Goal: Information Seeking & Learning: Learn about a topic

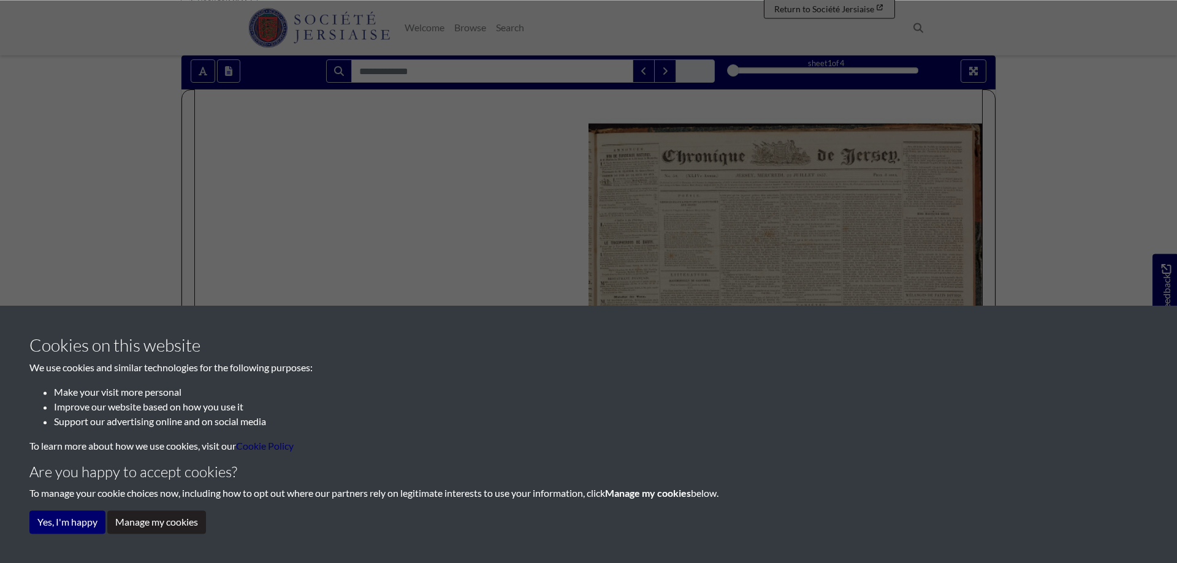
scroll to position [42, 0]
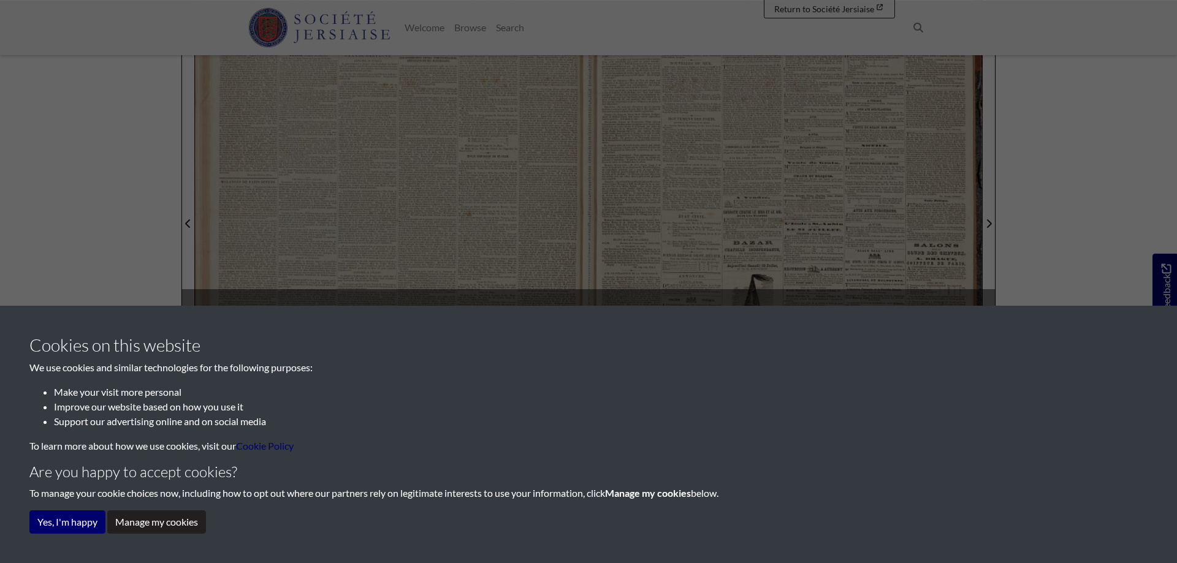
scroll to position [375, 0]
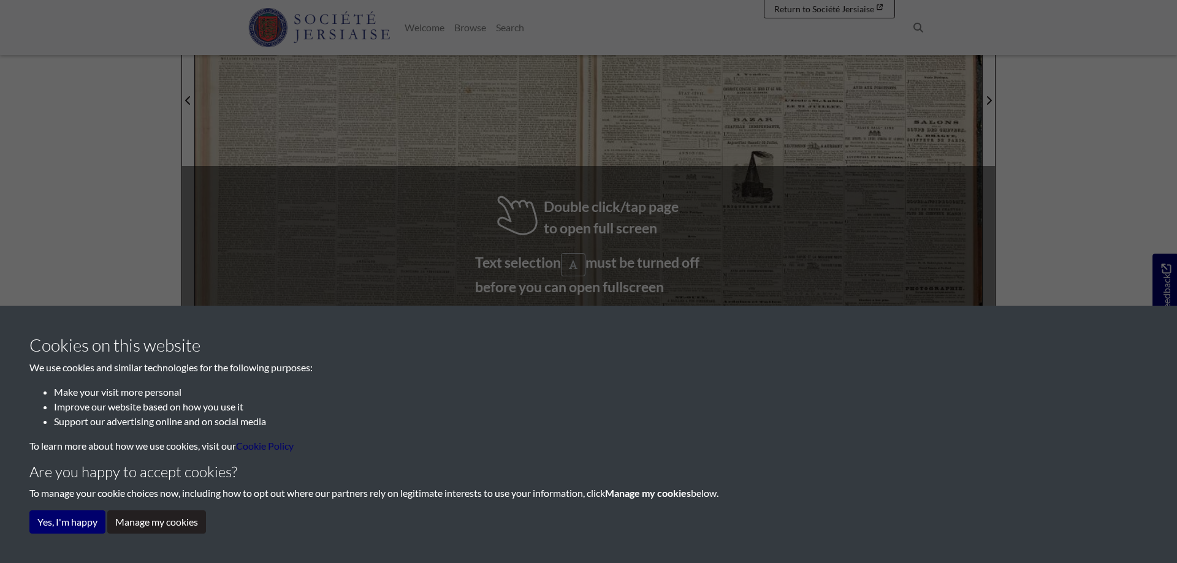
click at [593, 226] on div "Cookies on this website We use cookies and similar technologies for the followi…" at bounding box center [588, 281] width 1177 height 563
click at [552, 207] on div "Cookies on this website We use cookies and similar technologies for the followi…" at bounding box center [588, 281] width 1177 height 563
click at [501, 199] on div "Cookies on this website We use cookies and similar technologies for the followi…" at bounding box center [588, 281] width 1177 height 563
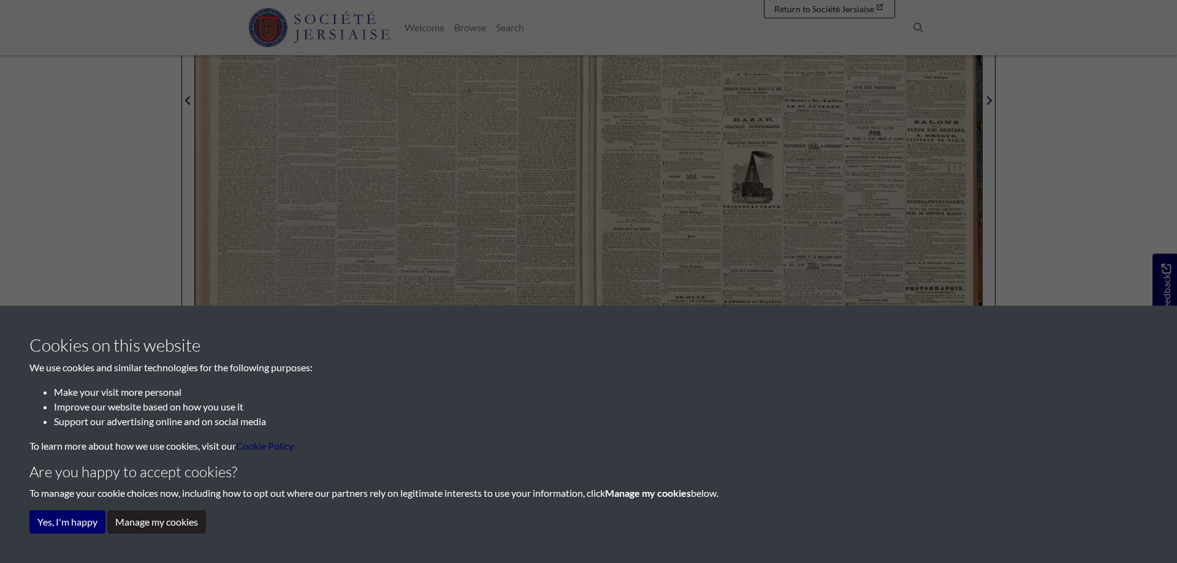
click at [500, 200] on div "Cookies on this website We use cookies and similar technologies for the followi…" at bounding box center [588, 281] width 1177 height 563
click at [493, 202] on div "Cookies on this website We use cookies and similar technologies for the followi…" at bounding box center [588, 281] width 1177 height 563
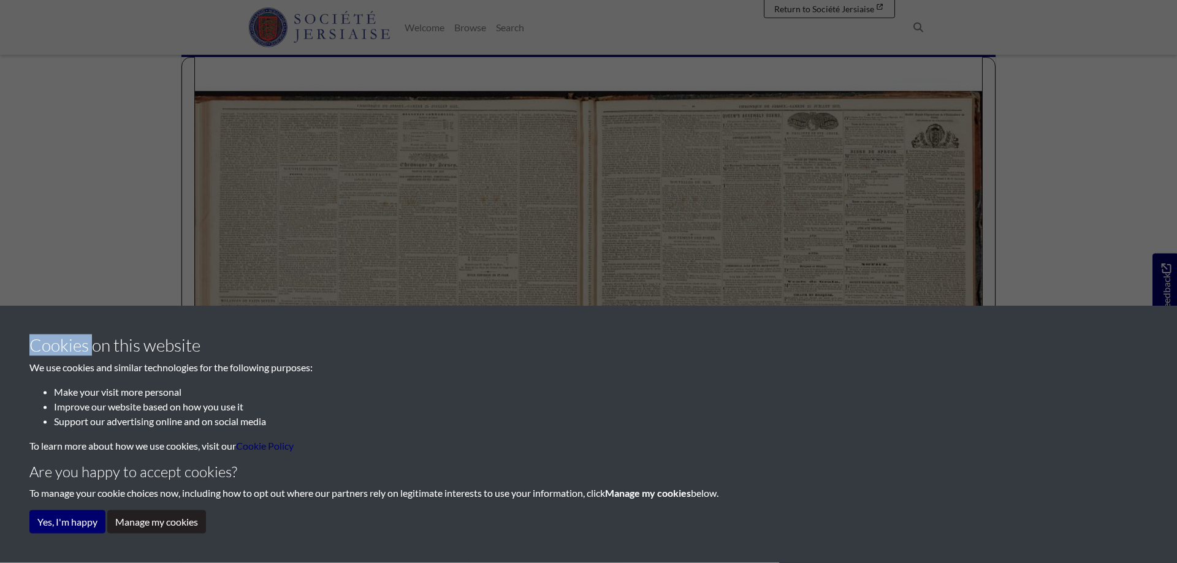
scroll to position [42, 0]
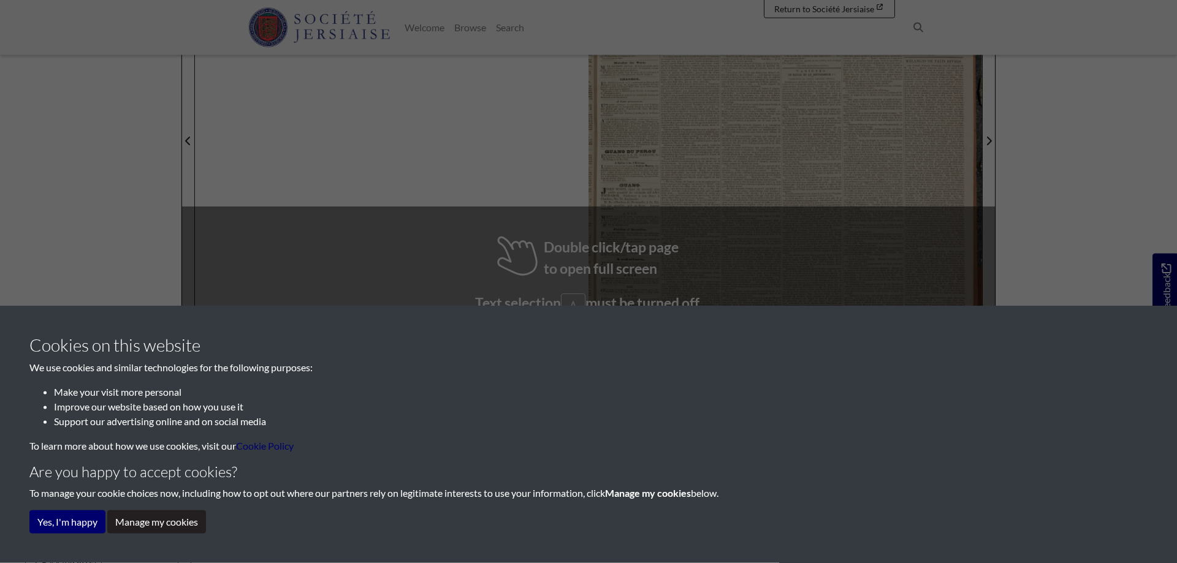
scroll to position [438, 0]
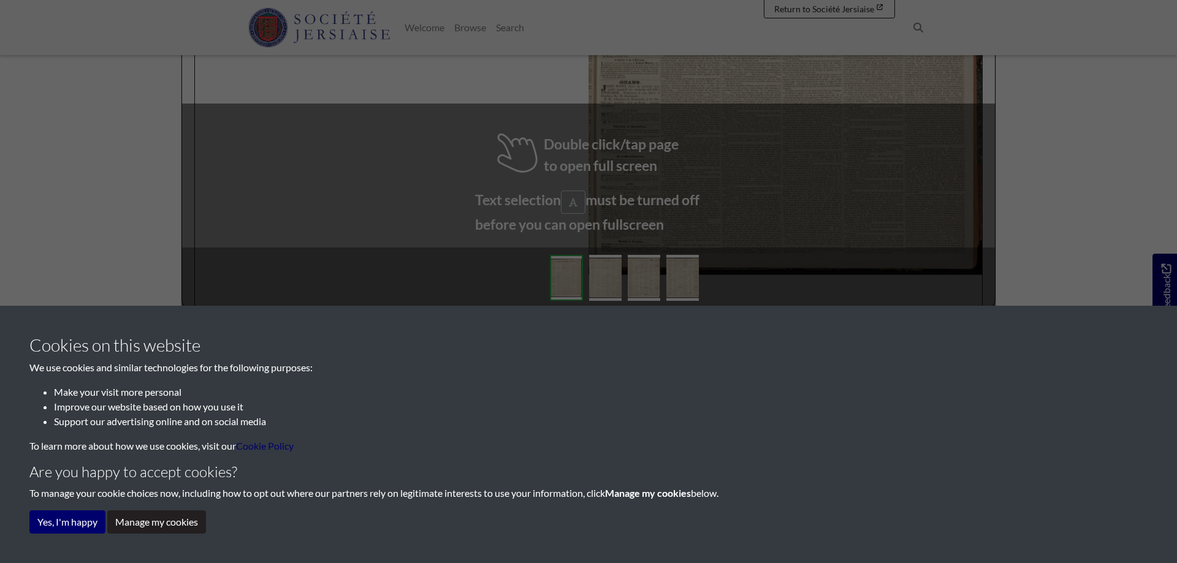
click at [578, 204] on div "Cookies on this website We use cookies and similar technologies for the followi…" at bounding box center [588, 281] width 1177 height 563
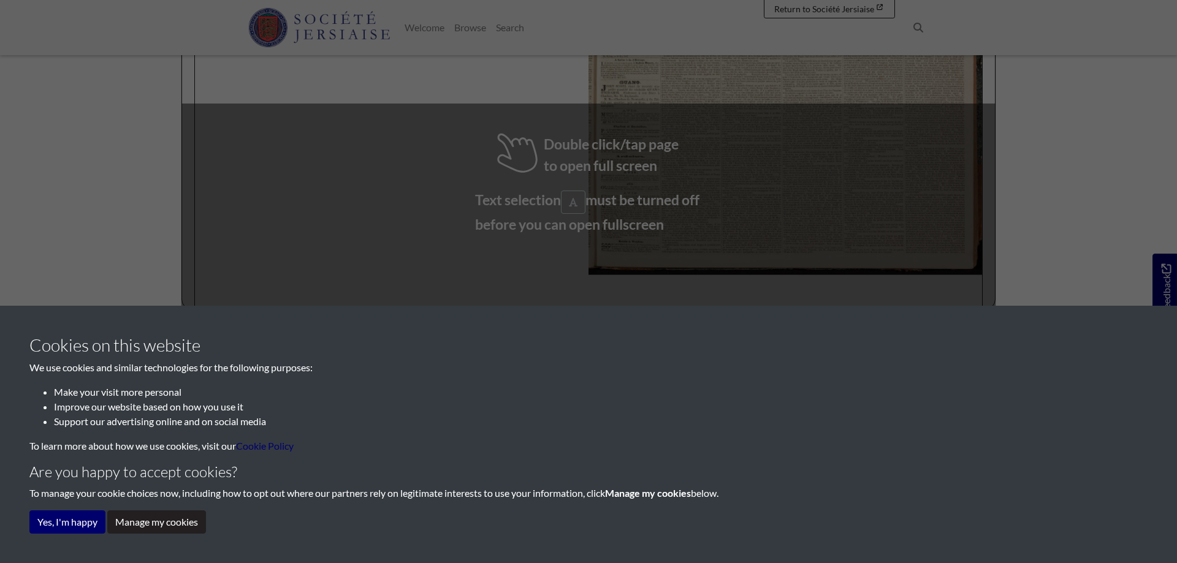
click at [578, 204] on div "Cookies on this website We use cookies and similar technologies for the followi…" at bounding box center [588, 281] width 1177 height 563
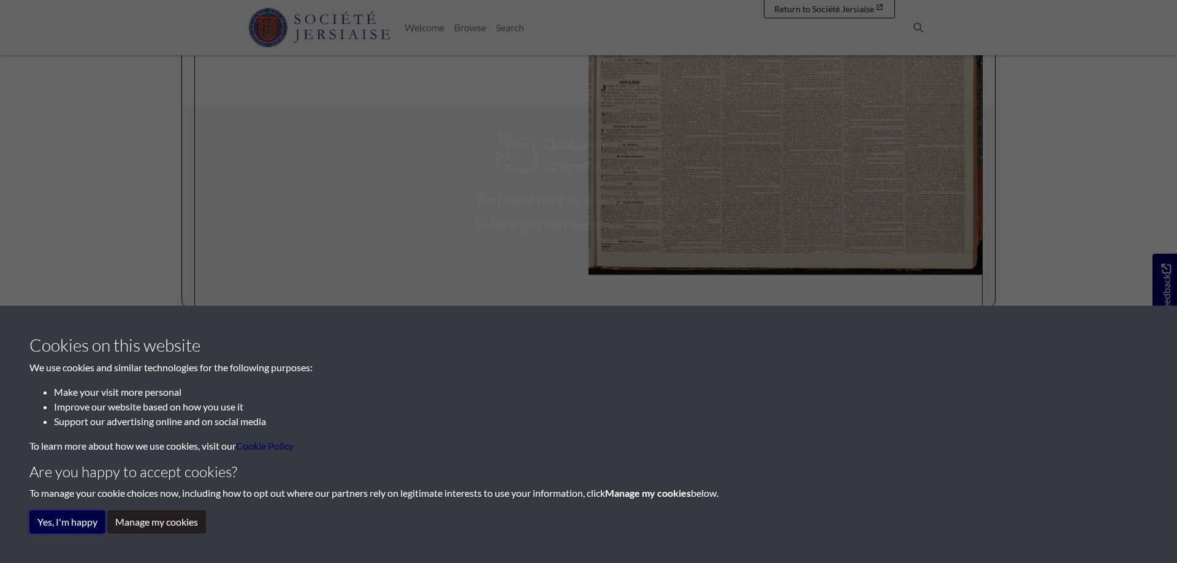
click at [73, 523] on button "Yes, I'm happy" at bounding box center [67, 522] width 76 height 23
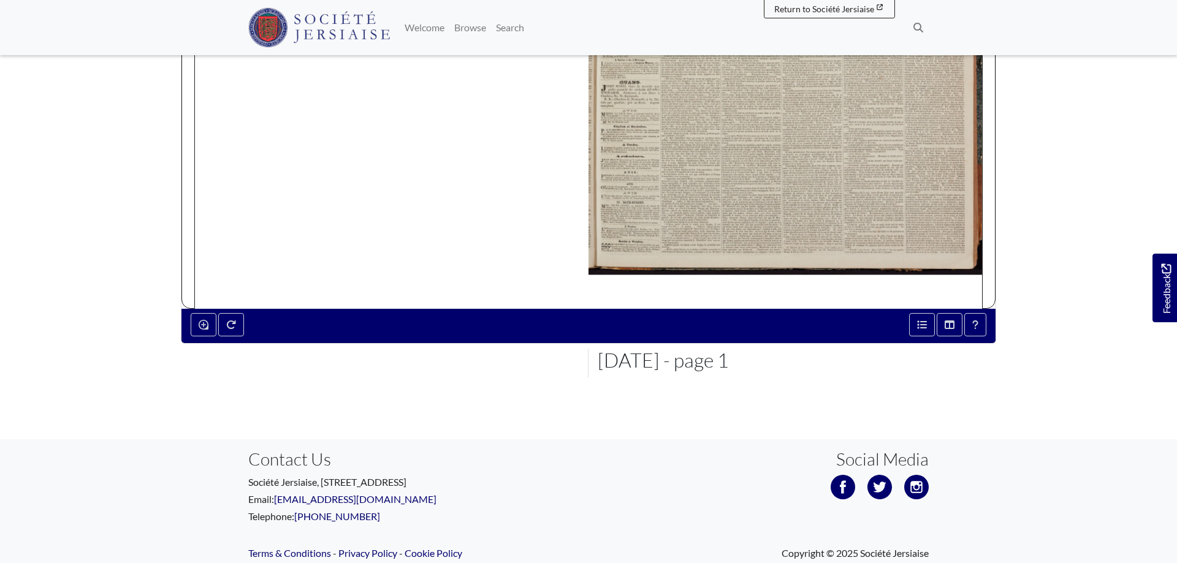
scroll to position [250, 0]
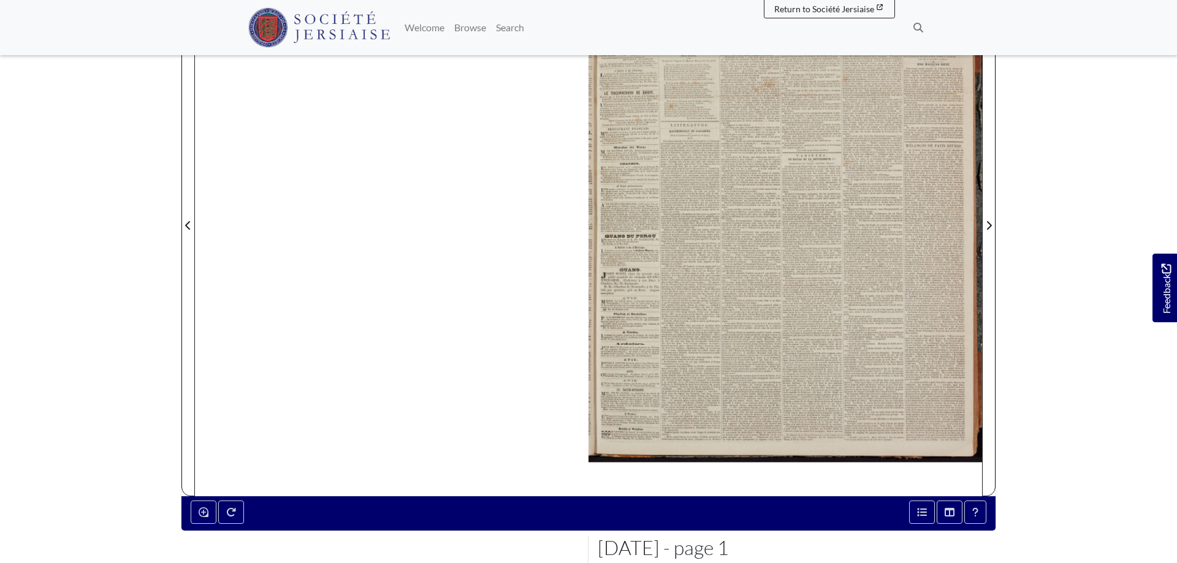
click at [804, 228] on div at bounding box center [785, 218] width 394 height 557
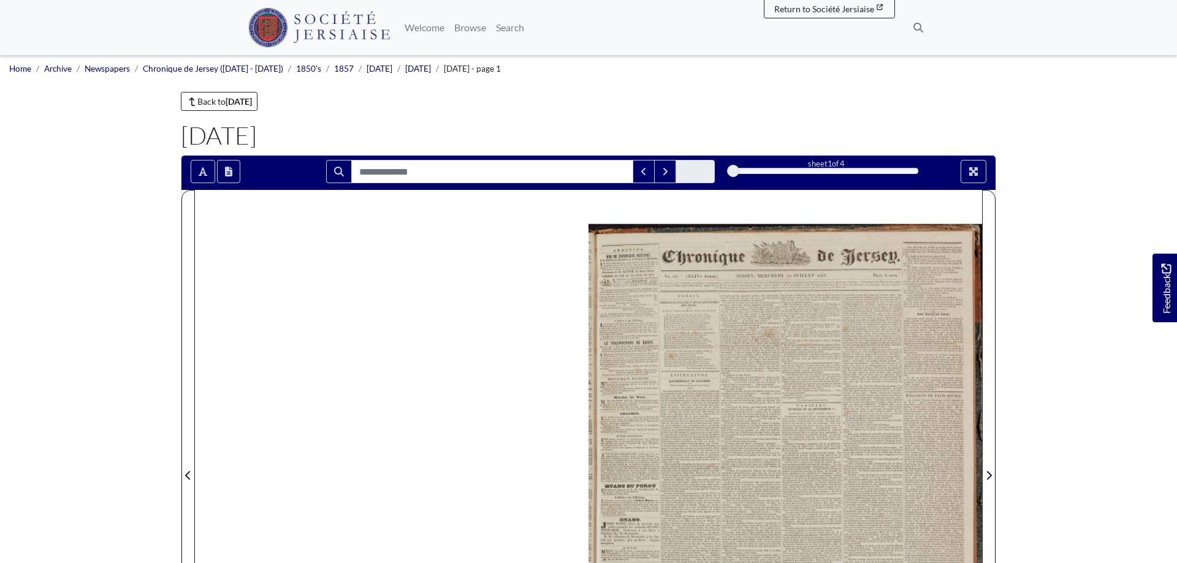
scroll to position [313, 0]
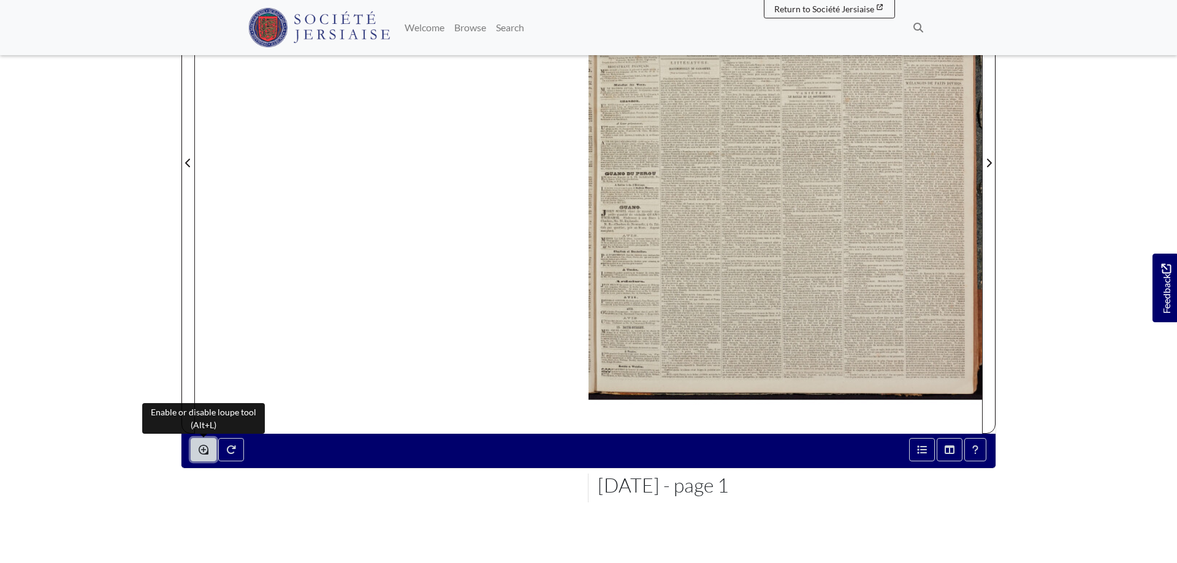
click at [203, 449] on icon "Enable or disable loupe tool (Alt+L)" at bounding box center [204, 450] width 10 height 10
click at [204, 449] on icon "Enable or disable loupe tool (Alt+L)" at bounding box center [204, 450] width 10 height 10
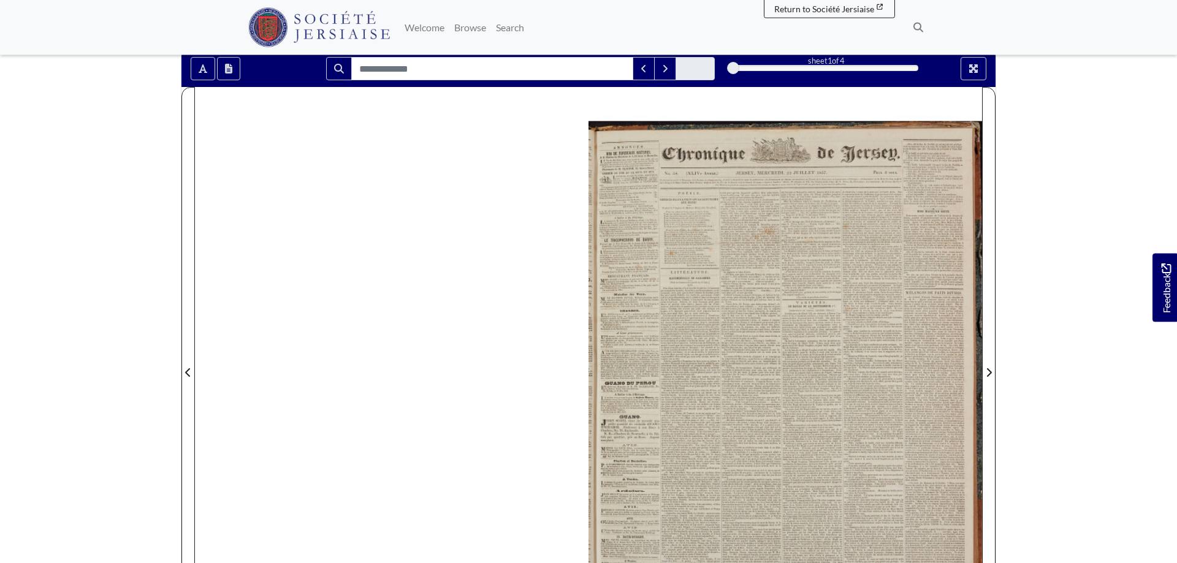
scroll to position [125, 0]
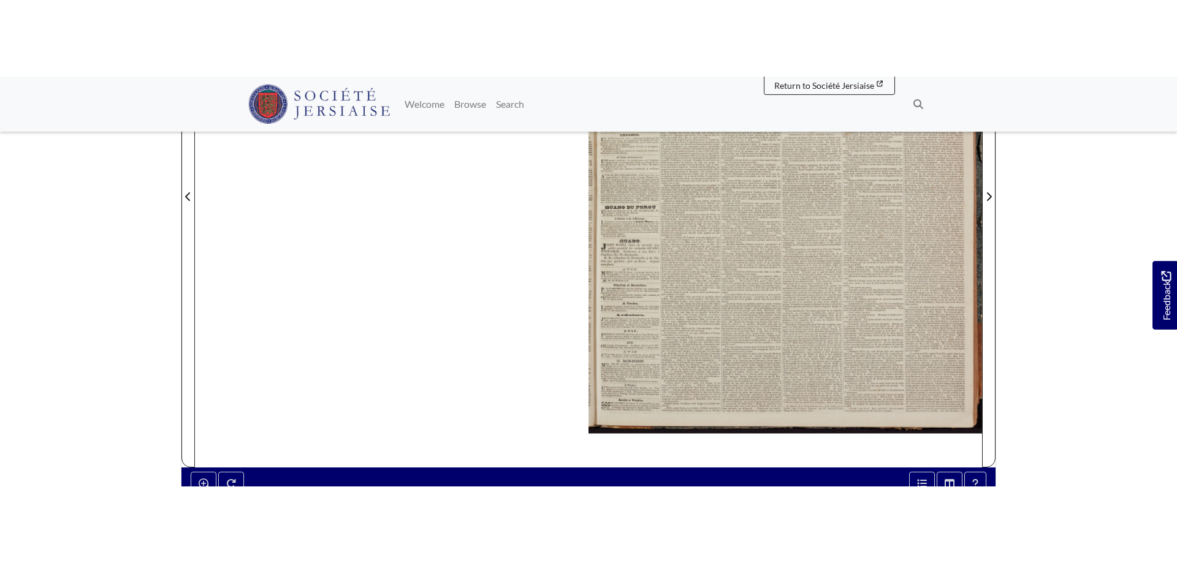
scroll to position [250, 0]
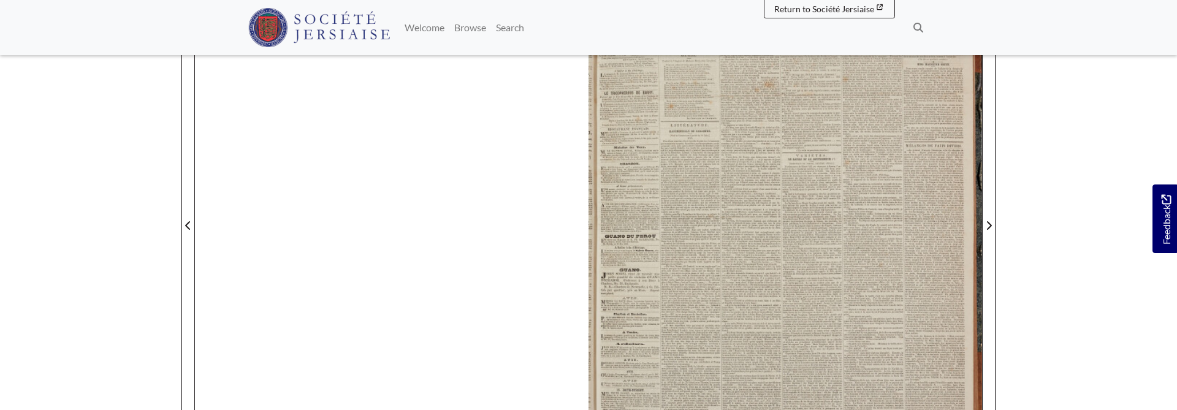
click at [384, 182] on div at bounding box center [588, 218] width 787 height 557
